Goal: Task Accomplishment & Management: Manage account settings

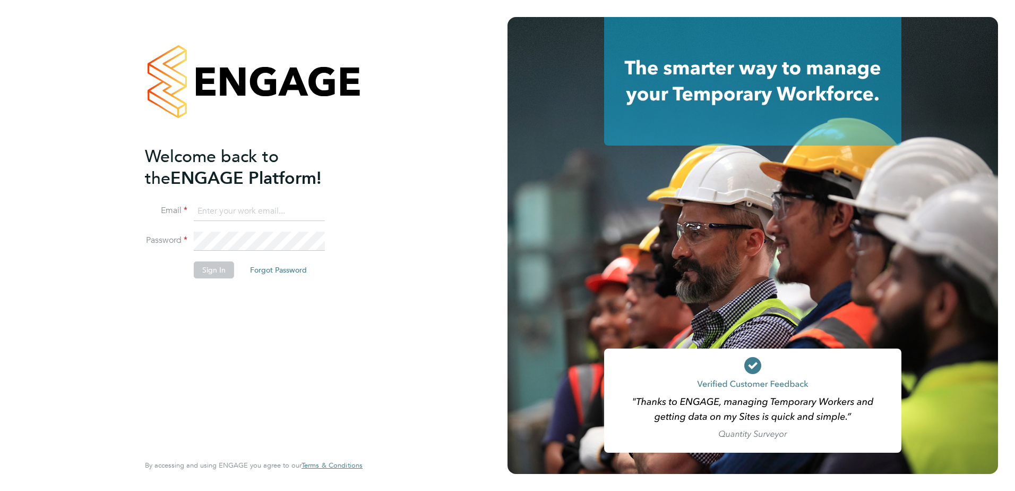
type input "[EMAIL_ADDRESS][DOMAIN_NAME]"
click at [398, 208] on div "Welcome back to the ENGAGE Platform! Email [EMAIL_ADDRESS][DOMAIN_NAME] Passwor…" at bounding box center [254, 245] width 508 height 491
click at [228, 270] on button "Sign In" at bounding box center [214, 269] width 40 height 17
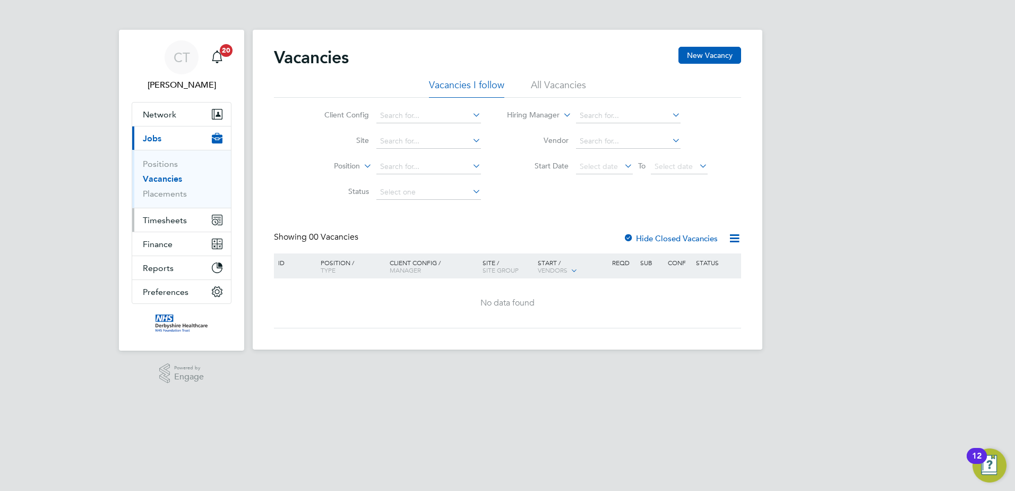
click at [156, 220] on span "Timesheets" at bounding box center [165, 220] width 44 height 10
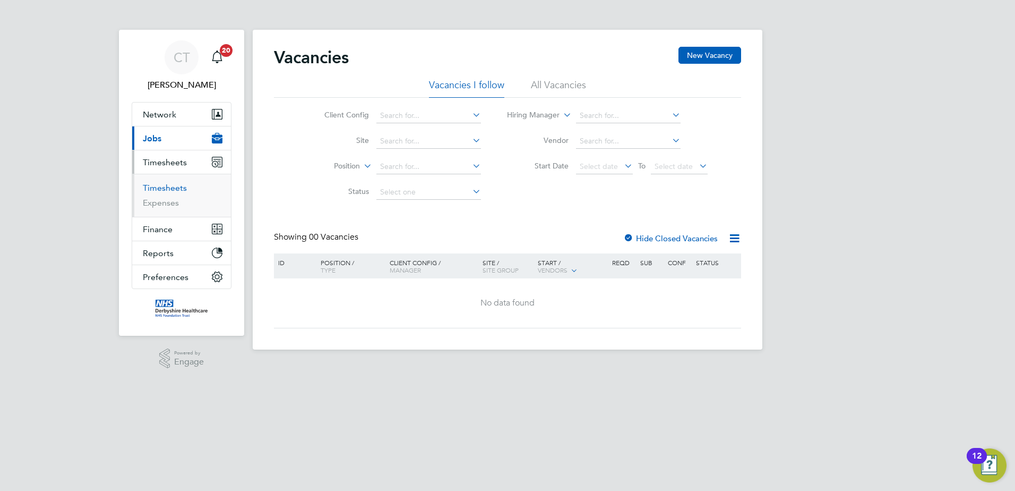
click at [170, 189] on link "Timesheets" at bounding box center [165, 188] width 44 height 10
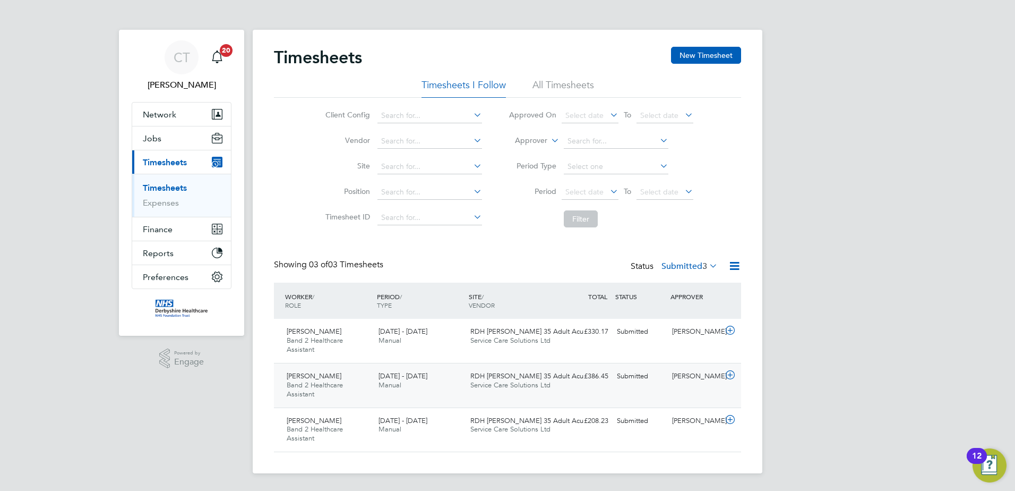
click at [733, 373] on icon at bounding box center [730, 375] width 13 height 8
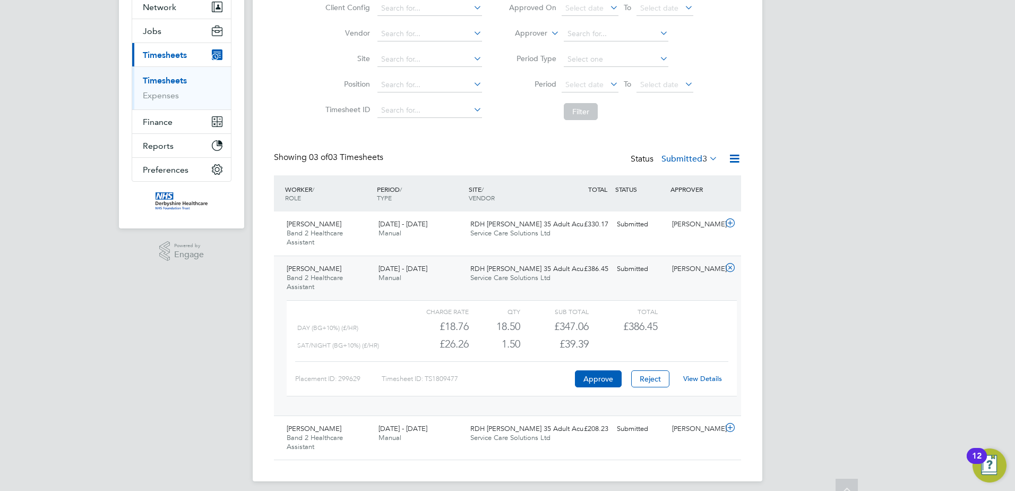
scroll to position [115, 0]
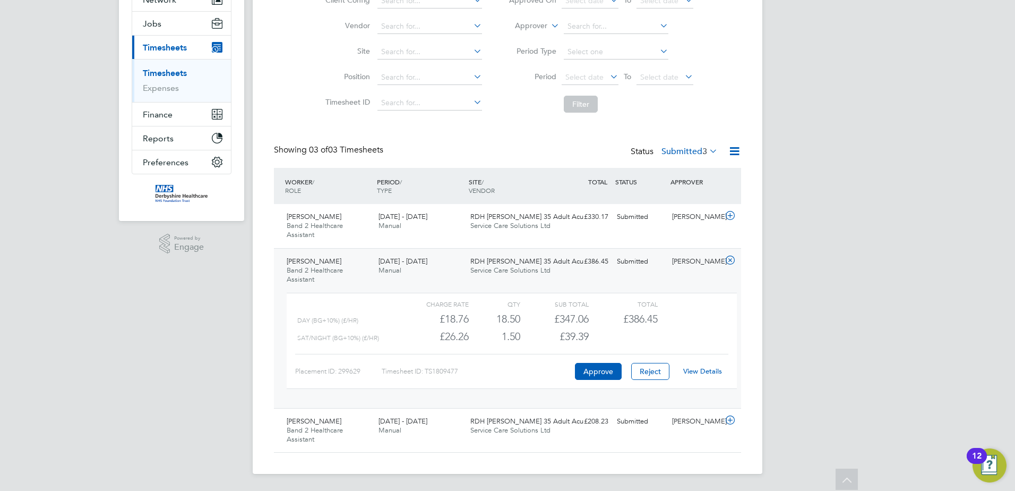
click at [693, 370] on link "View Details" at bounding box center [702, 370] width 39 height 9
click at [713, 372] on link "View Details" at bounding box center [702, 370] width 39 height 9
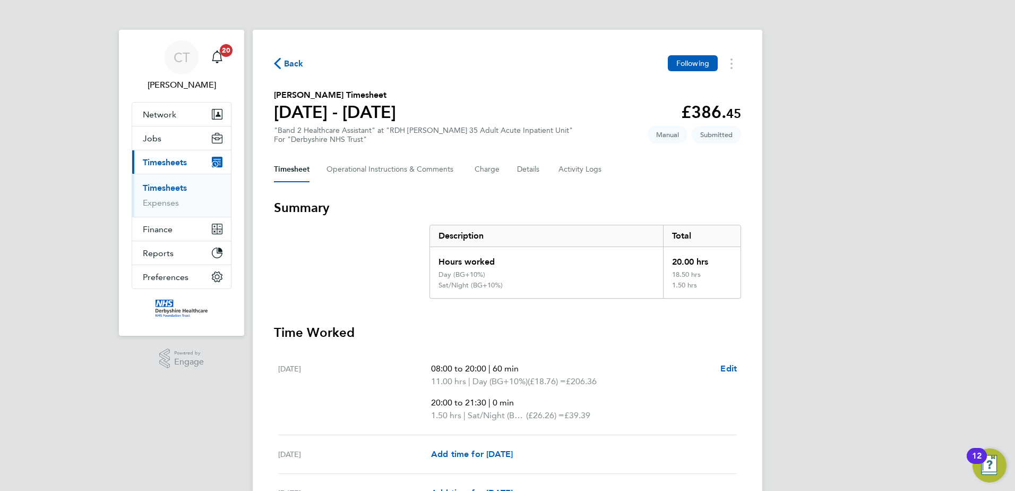
click at [182, 185] on link "Timesheets" at bounding box center [165, 188] width 44 height 10
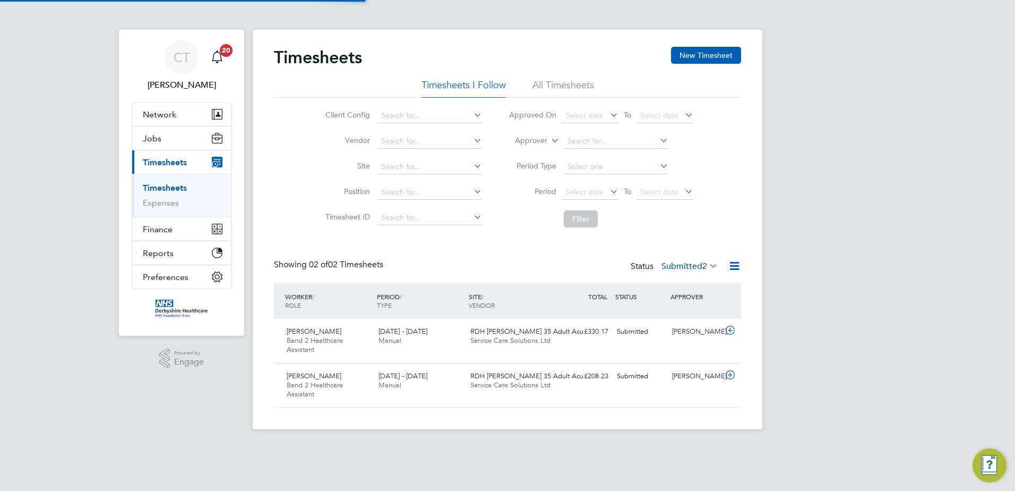
scroll to position [27, 92]
click at [734, 328] on icon at bounding box center [730, 330] width 13 height 8
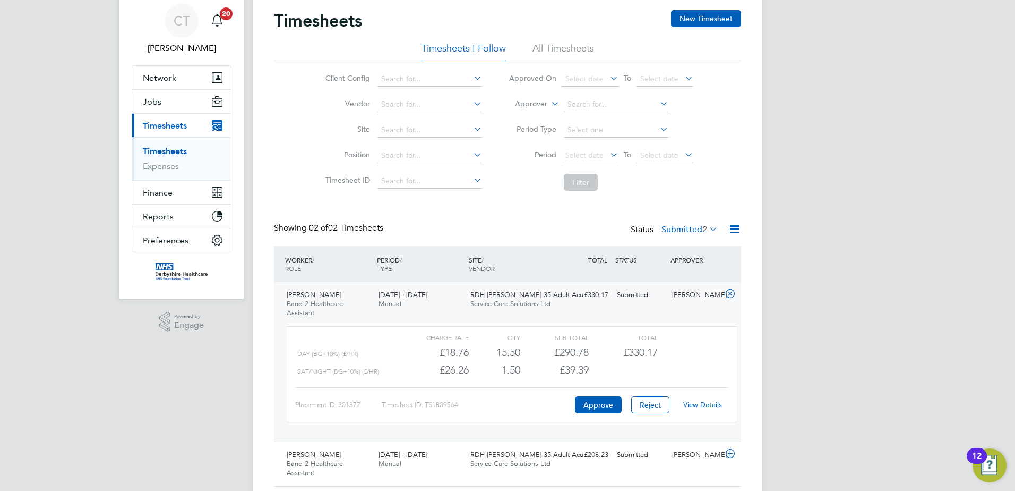
scroll to position [71, 0]
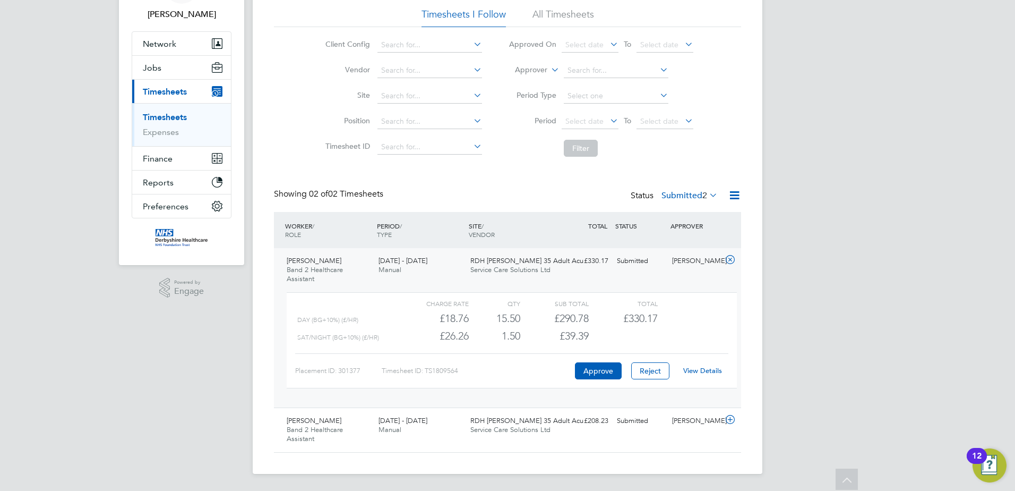
click at [707, 370] on link "View Details" at bounding box center [702, 370] width 39 height 9
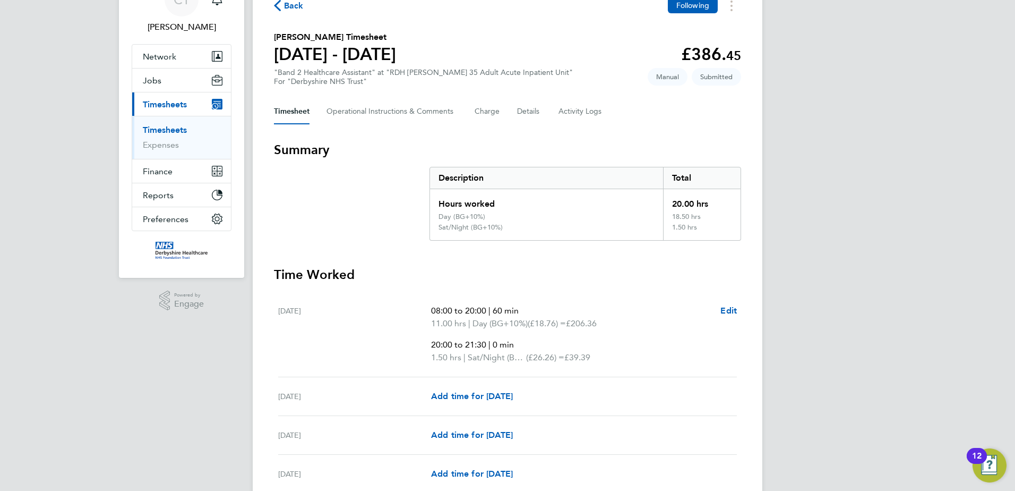
scroll to position [53, 0]
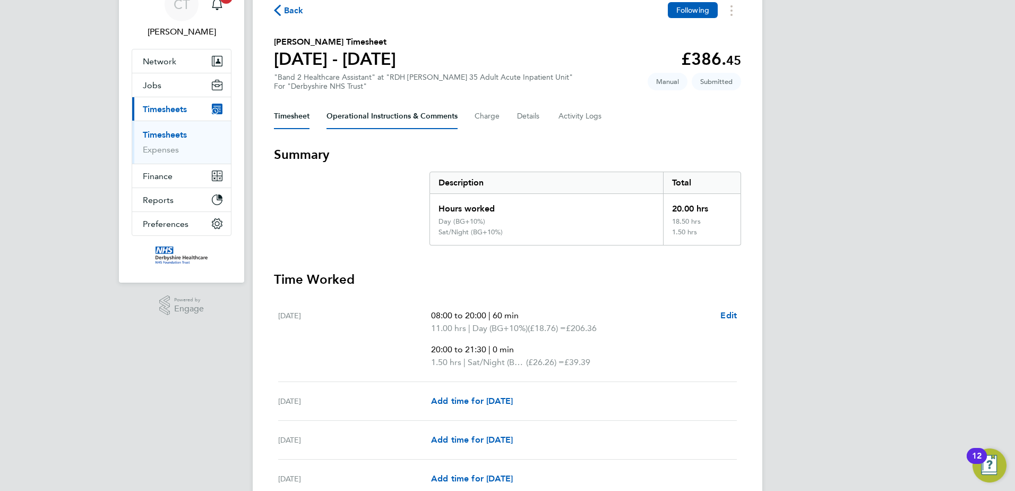
click at [422, 110] on Comments-tab "Operational Instructions & Comments" at bounding box center [391, 116] width 131 height 25
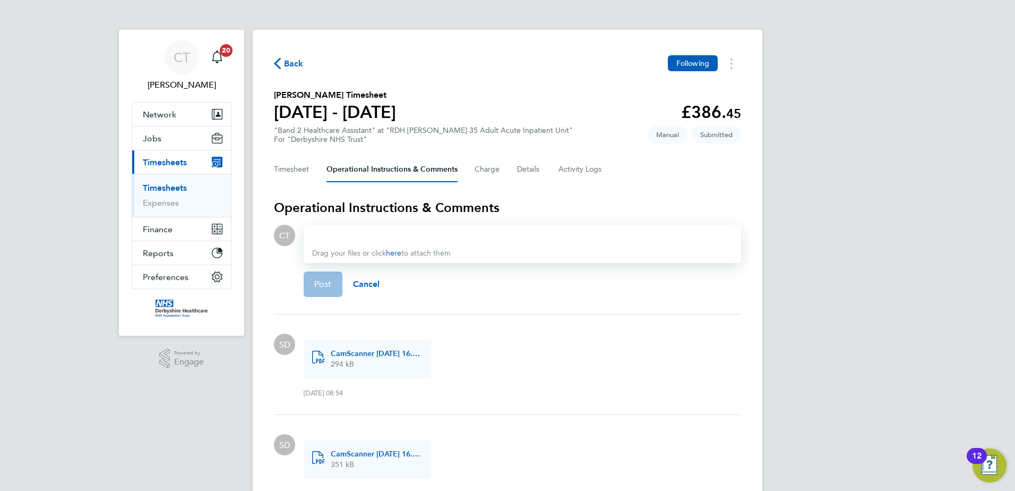
scroll to position [66, 0]
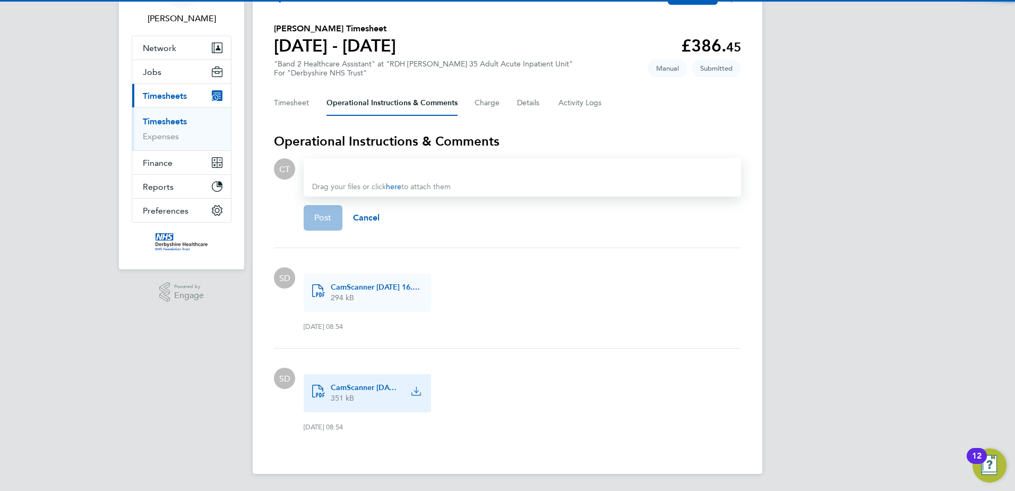
click at [373, 391] on span "CamScanner 25-08-2025 16.19.pdf" at bounding box center [365, 387] width 68 height 11
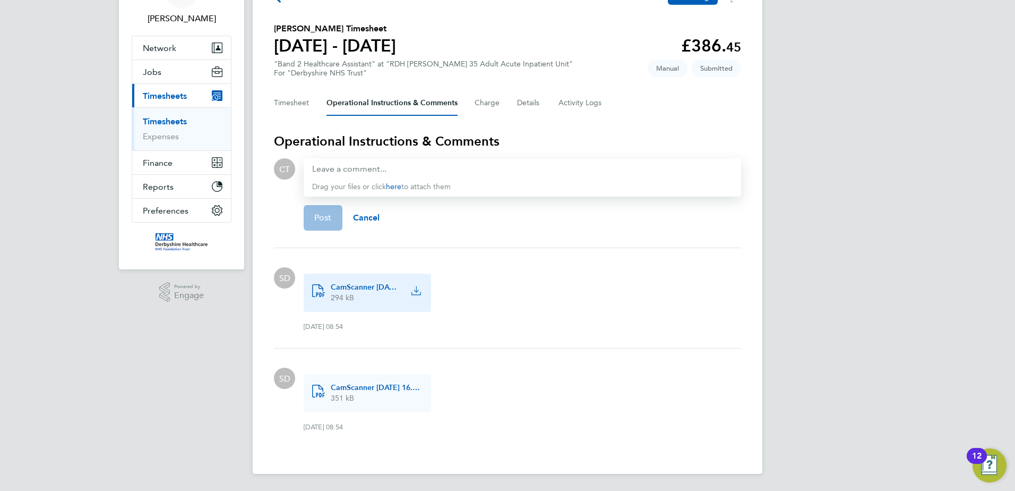
click at [371, 287] on span "CamScanner 25-08-2025 16.18.pdf" at bounding box center [365, 287] width 68 height 11
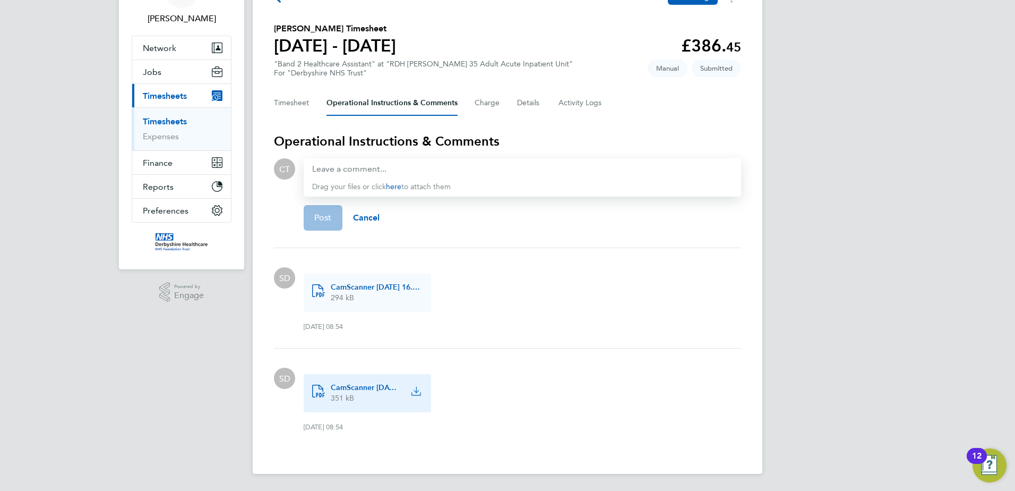
click at [360, 385] on span "CamScanner 25-08-2025 16.19.pdf" at bounding box center [365, 387] width 68 height 11
click at [299, 104] on button "Timesheet" at bounding box center [292, 102] width 36 height 25
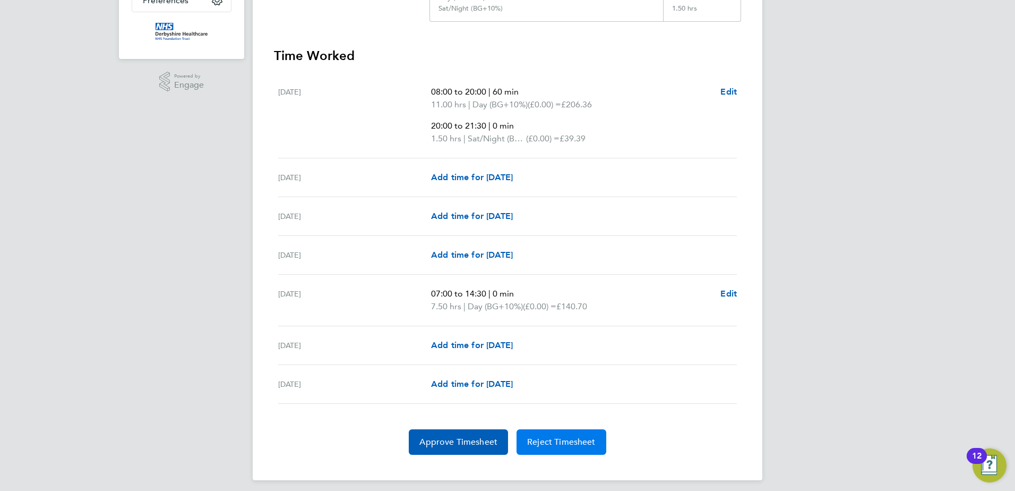
scroll to position [283, 0]
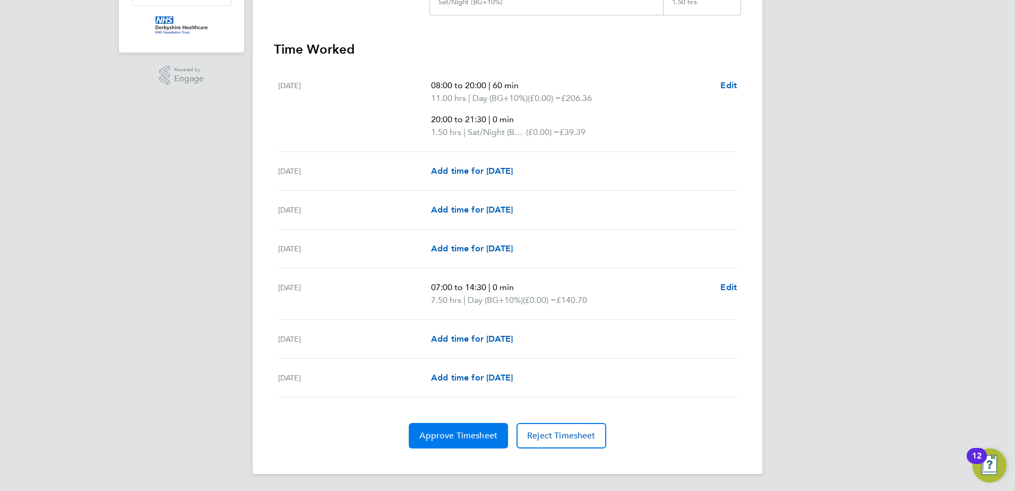
click at [466, 439] on span "Approve Timesheet" at bounding box center [458, 435] width 78 height 11
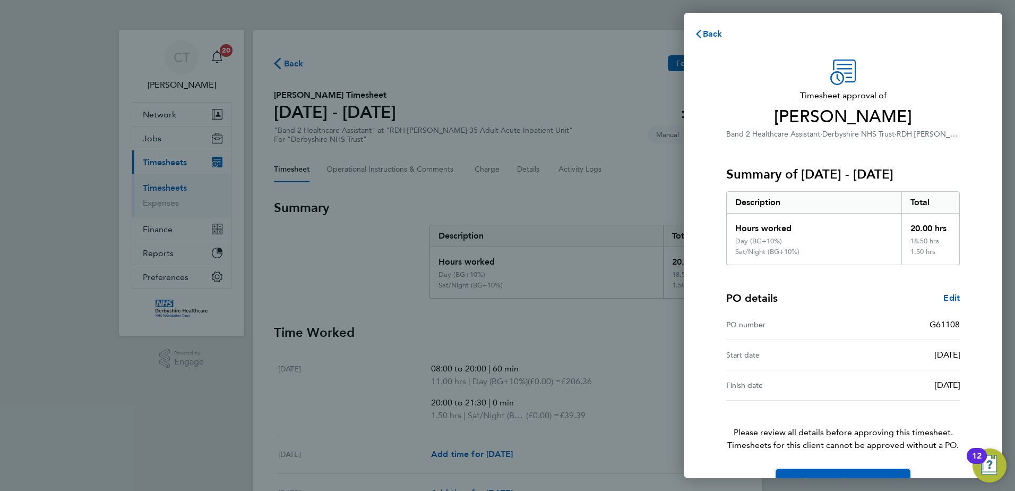
scroll to position [29, 0]
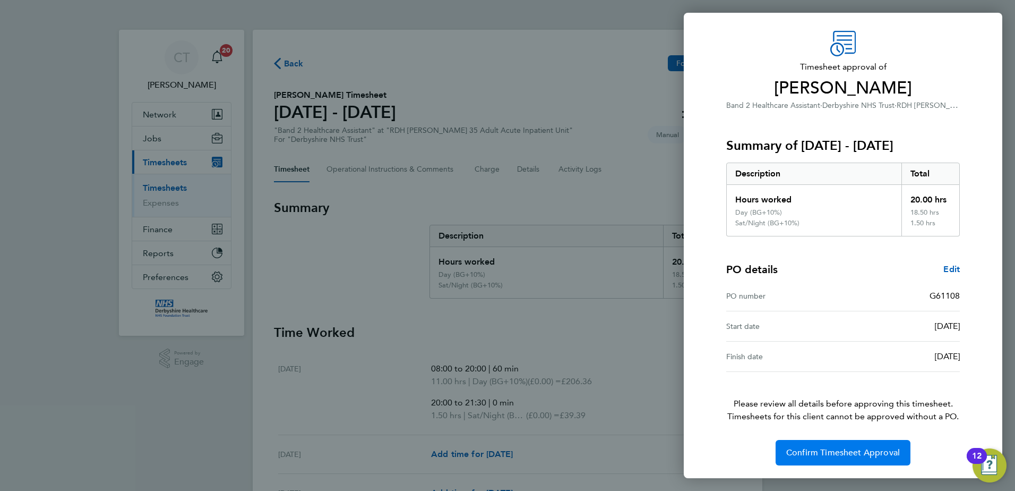
click at [852, 454] on span "Confirm Timesheet Approval" at bounding box center [843, 452] width 114 height 11
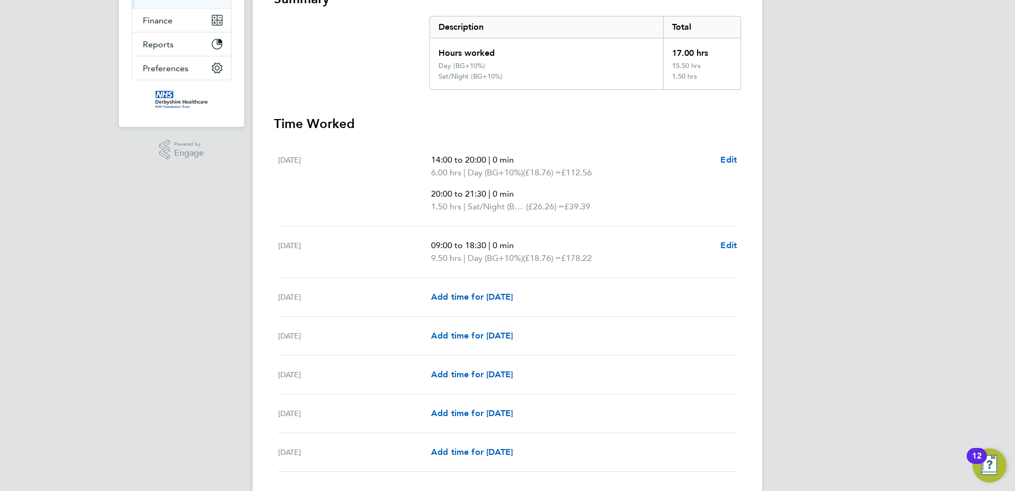
scroll to position [283, 0]
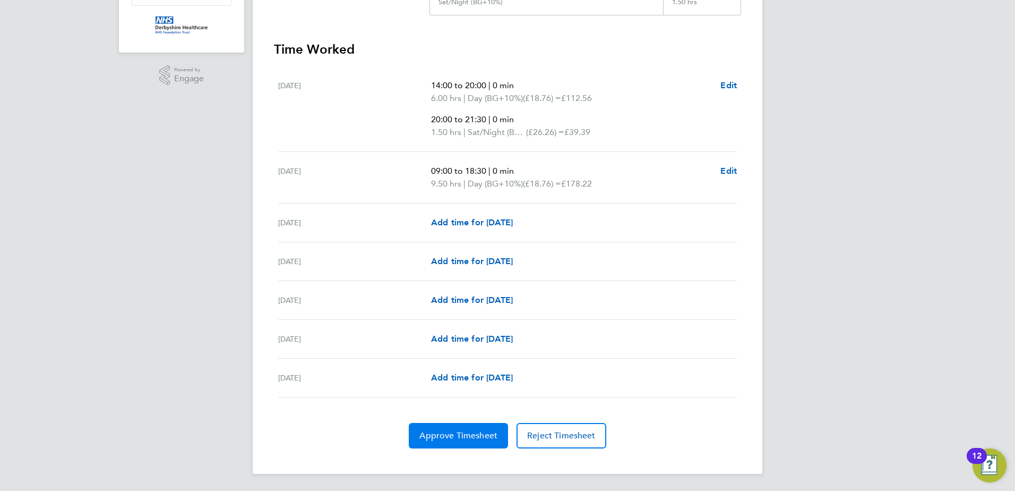
click at [446, 435] on span "Approve Timesheet" at bounding box center [458, 435] width 78 height 11
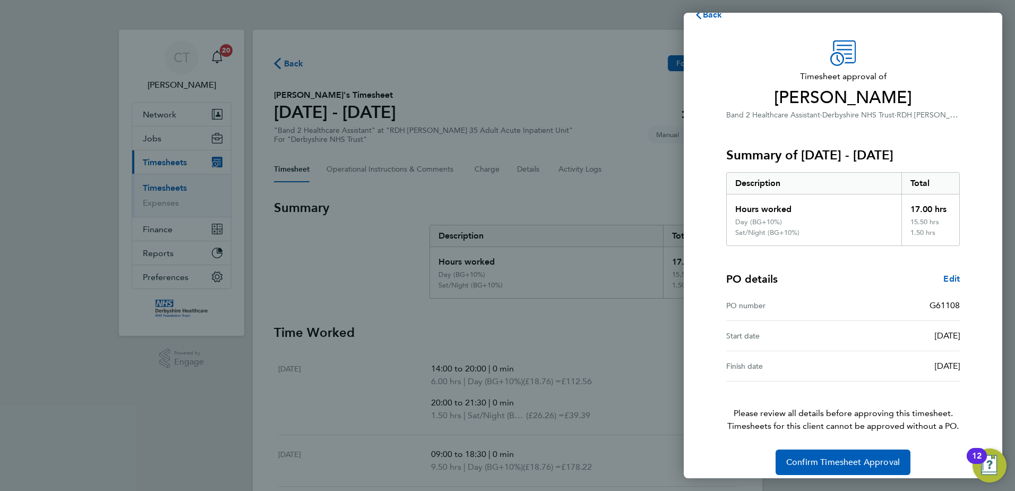
scroll to position [29, 0]
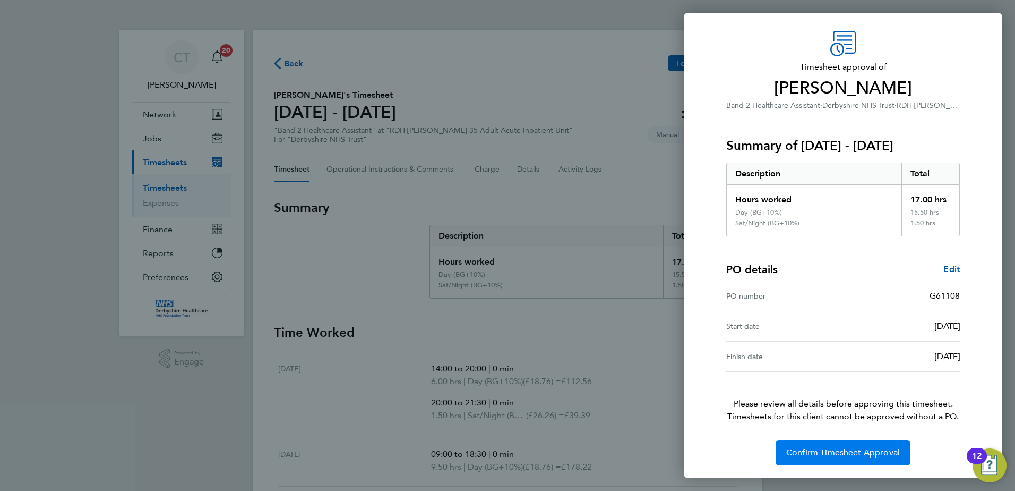
click at [838, 453] on span "Confirm Timesheet Approval" at bounding box center [843, 452] width 114 height 11
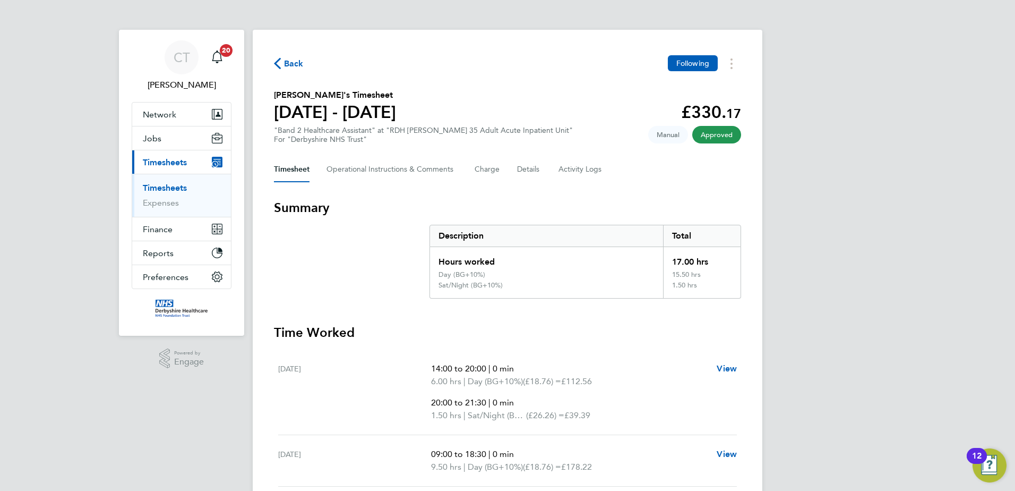
click at [176, 187] on link "Timesheets" at bounding box center [165, 188] width 44 height 10
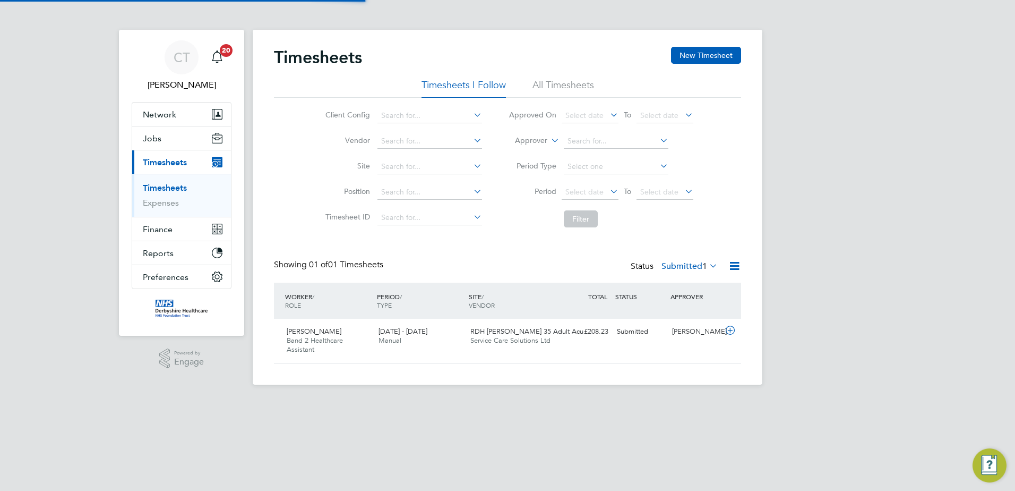
scroll to position [27, 92]
click at [729, 329] on icon at bounding box center [730, 330] width 13 height 8
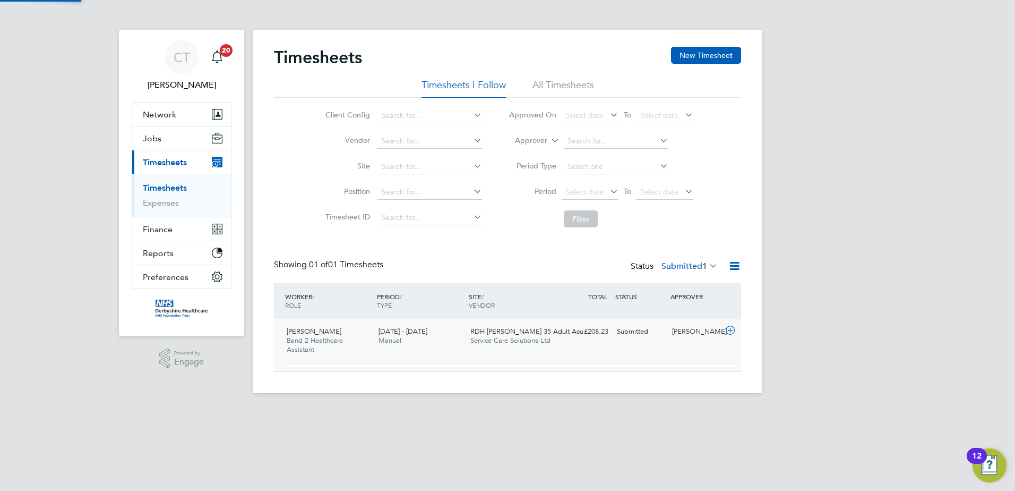
scroll to position [18, 104]
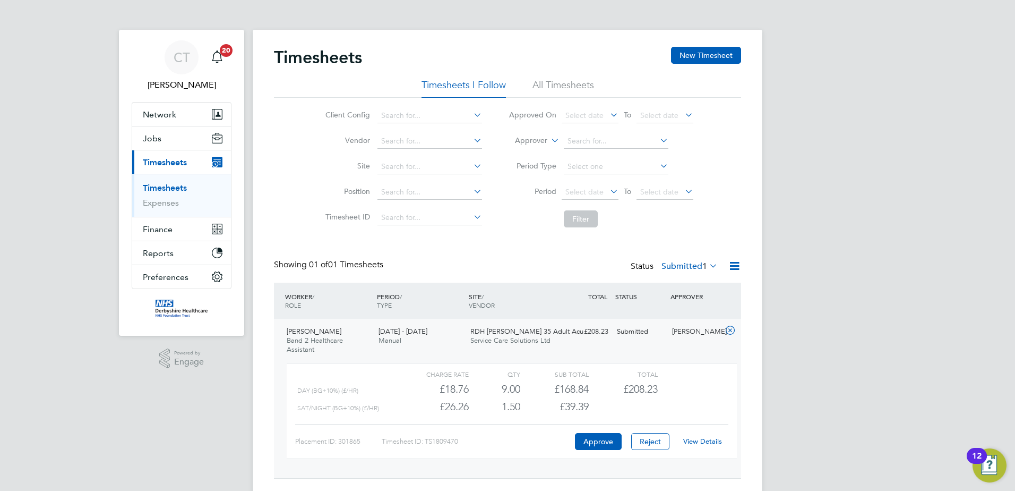
click at [703, 441] on link "View Details" at bounding box center [702, 440] width 39 height 9
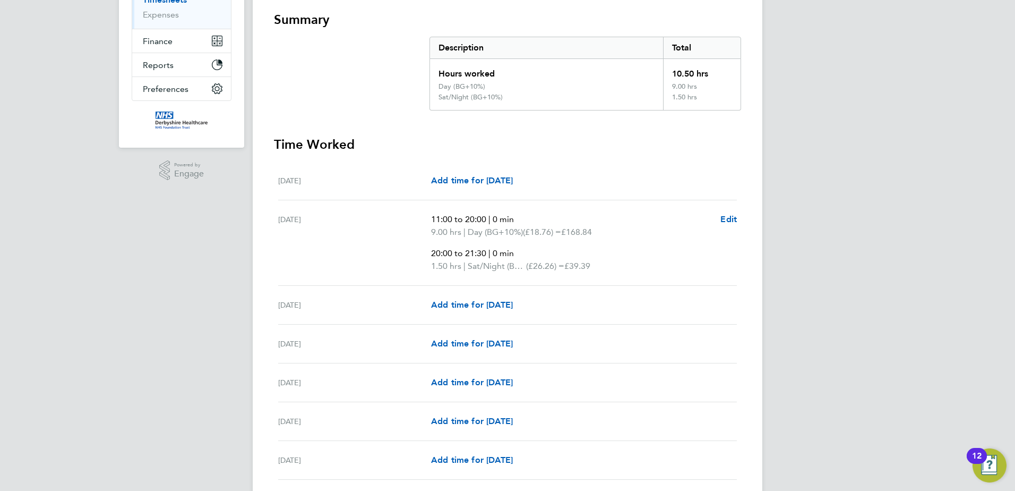
scroll to position [58, 0]
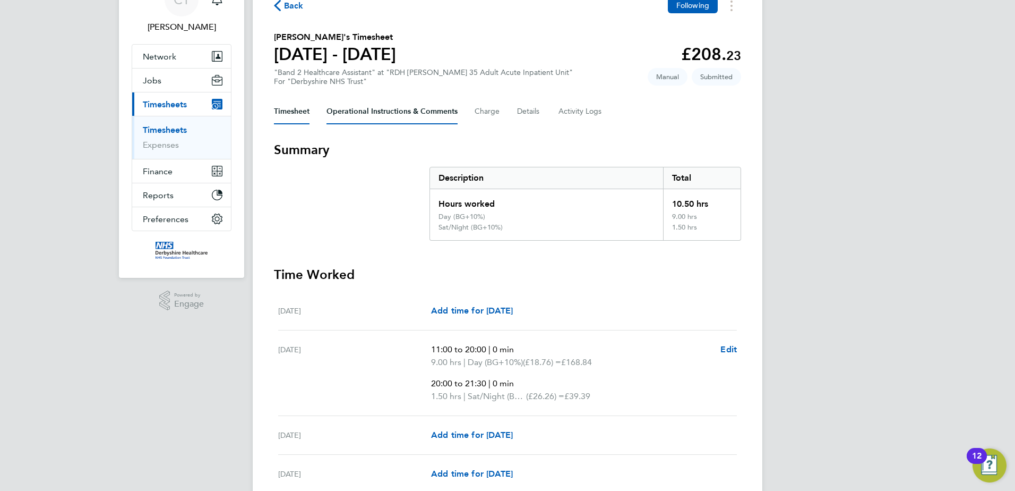
click at [426, 107] on Comments-tab "Operational Instructions & Comments" at bounding box center [391, 111] width 131 height 25
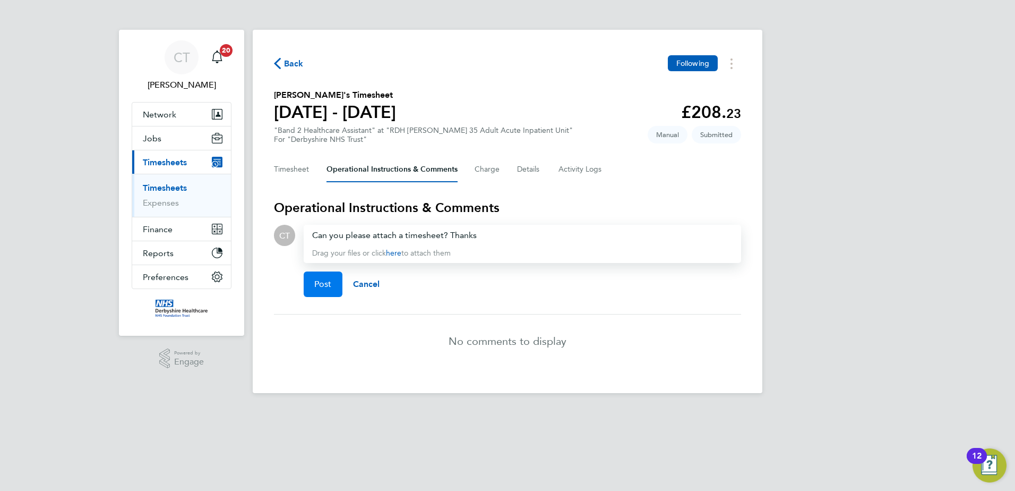
click at [329, 278] on button "Post" at bounding box center [323, 283] width 39 height 25
